Goal: Learn language in context - Clozemaster

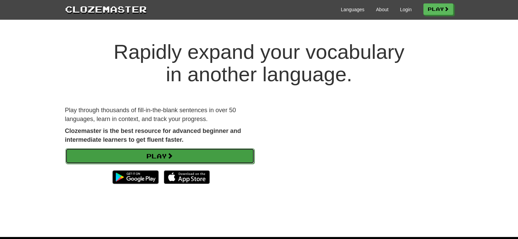
click at [161, 157] on link "Play" at bounding box center [159, 156] width 189 height 16
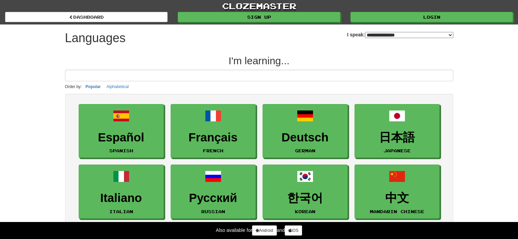
select select "*******"
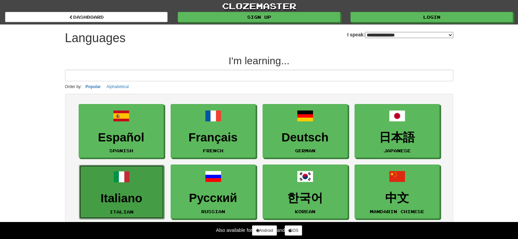
click at [125, 205] on link "Italiano Italian" at bounding box center [121, 192] width 85 height 54
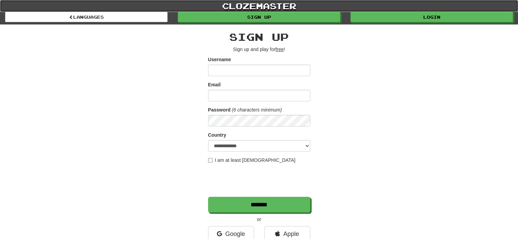
click at [242, 3] on link "clozemaster" at bounding box center [259, 6] width 518 height 12
